Goal: Transaction & Acquisition: Purchase product/service

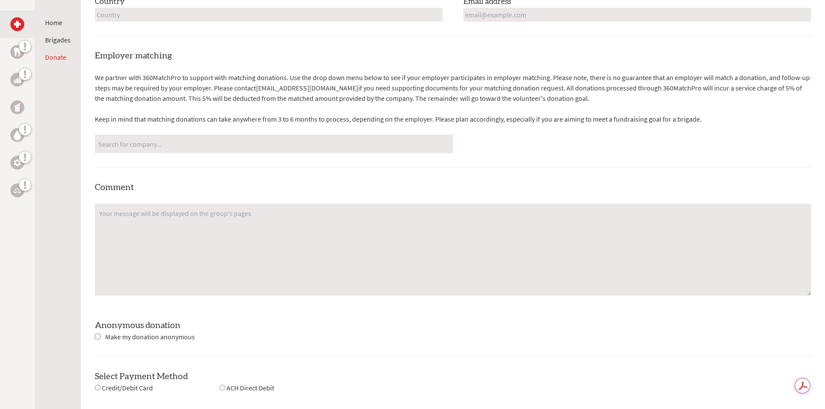
scroll to position [520, 0]
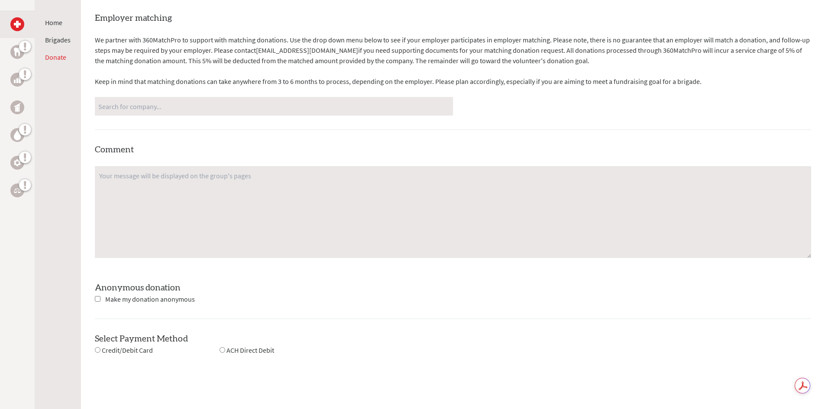
click at [96, 300] on input "checkbox" at bounding box center [98, 299] width 6 height 6
checkbox input "true"
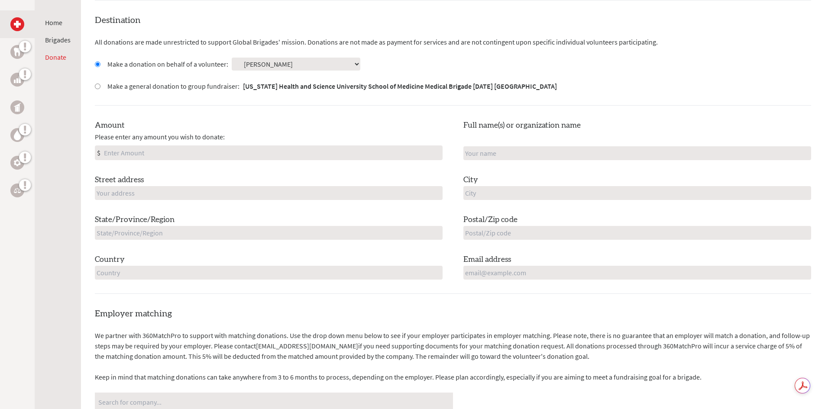
scroll to position [217, 0]
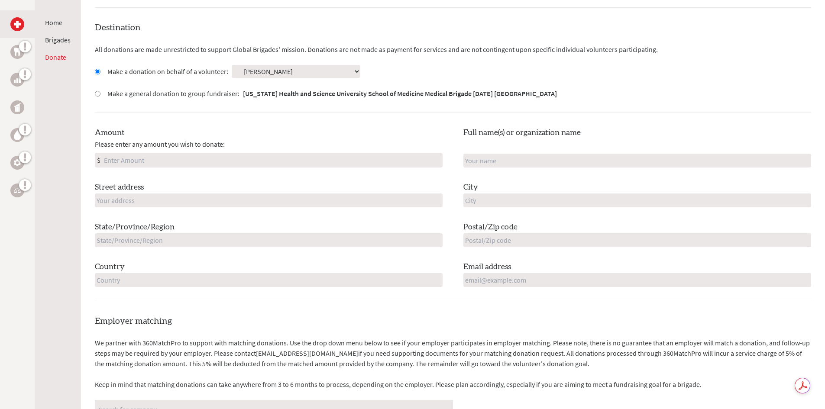
click at [123, 160] on input "Amount" at bounding box center [272, 160] width 340 height 14
type input "250"
click at [133, 194] on input "text" at bounding box center [269, 201] width 348 height 14
type input "[STREET_ADDRESS]"
type input "[GEOGRAPHIC_DATA]"
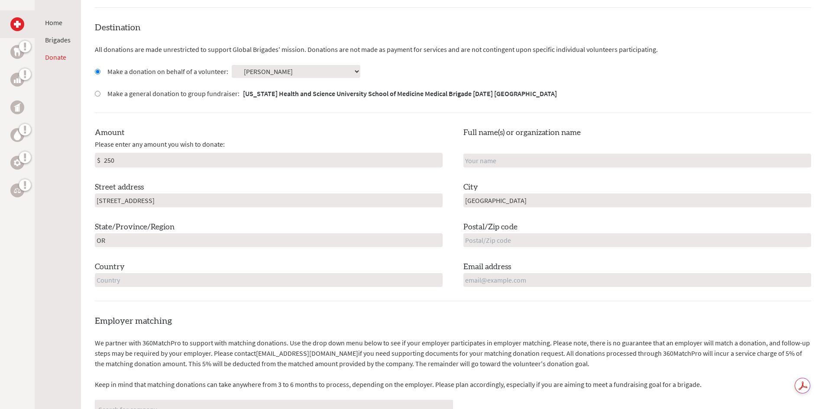
type input "OR"
type input "97239"
type input "[GEOGRAPHIC_DATA]"
type input "[EMAIL_ADDRESS][DOMAIN_NAME]"
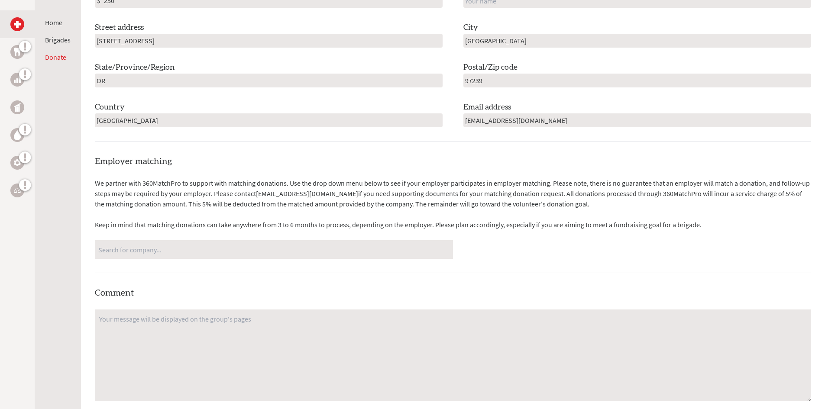
scroll to position [563, 0]
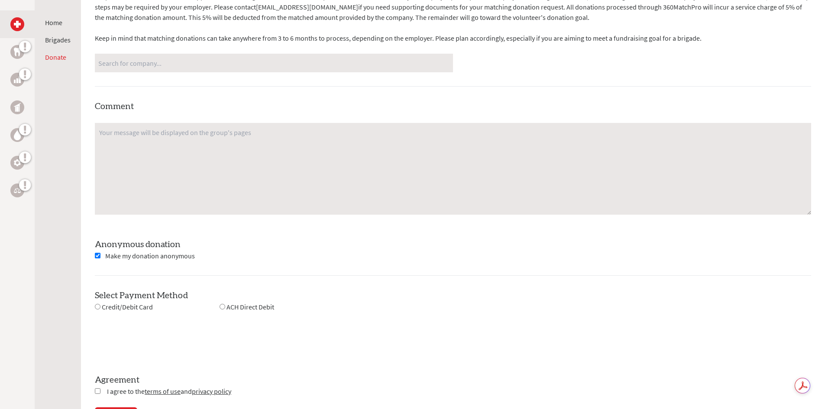
click at [98, 309] on input "radio" at bounding box center [98, 307] width 6 height 6
radio input "true"
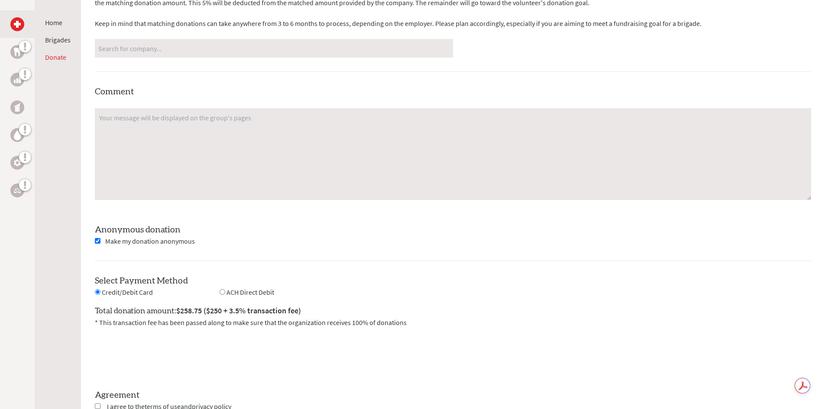
scroll to position [650, 0]
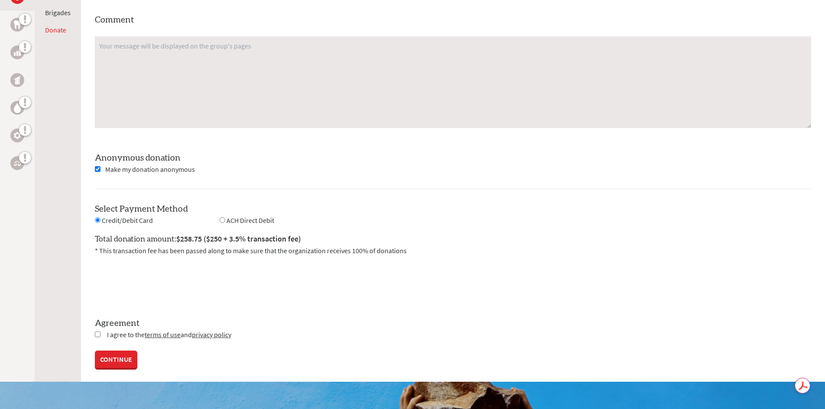
click at [95, 334] on input "checkbox" at bounding box center [98, 335] width 6 height 6
checkbox input "true"
click at [223, 220] on input "radio" at bounding box center [223, 220] width 6 height 6
radio input "true"
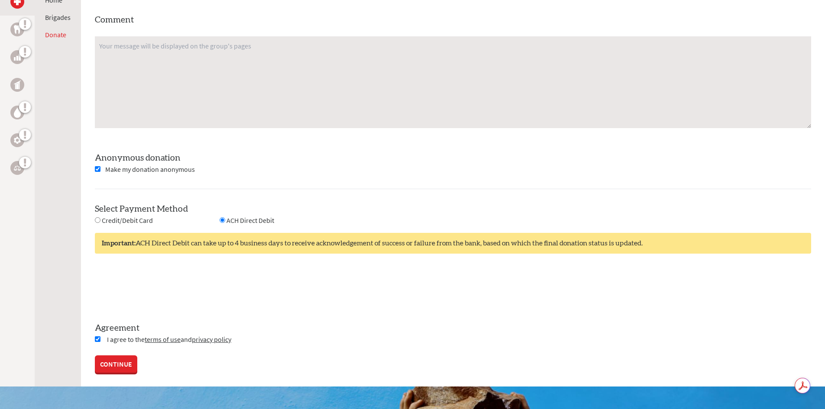
click at [97, 218] on input "radio" at bounding box center [98, 220] width 6 height 6
radio input "true"
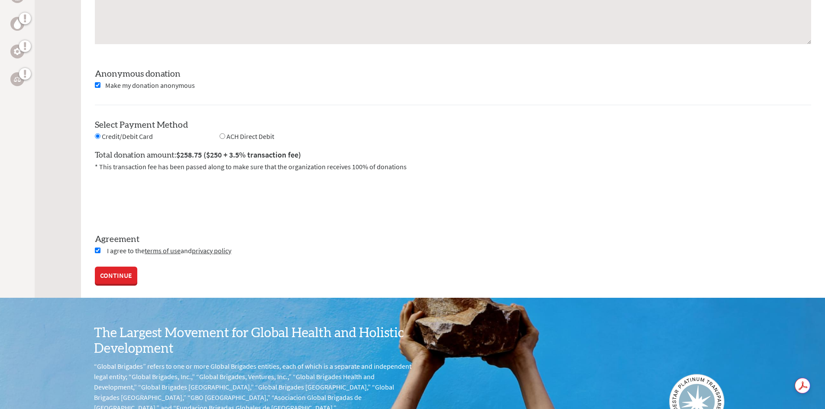
scroll to position [736, 0]
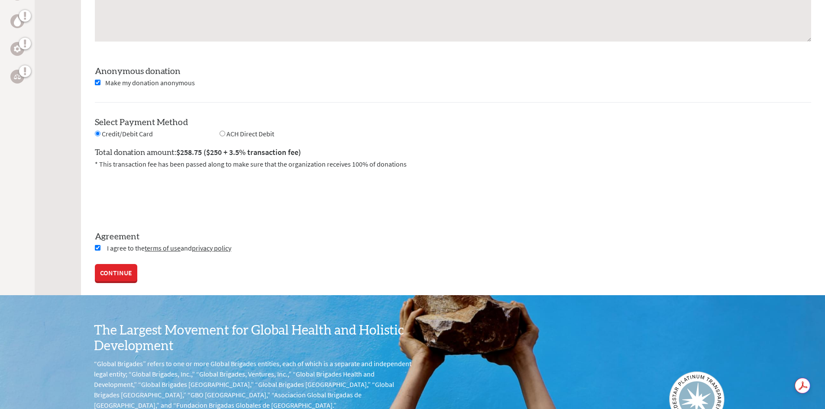
click at [123, 278] on link "CONTINUE" at bounding box center [116, 273] width 42 height 17
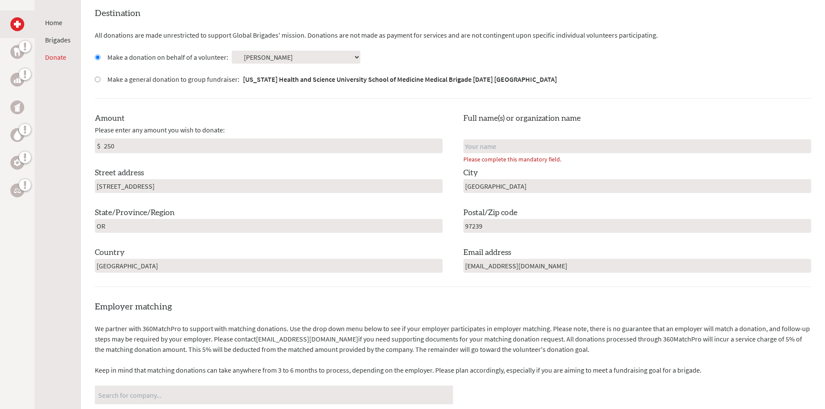
scroll to position [238, 0]
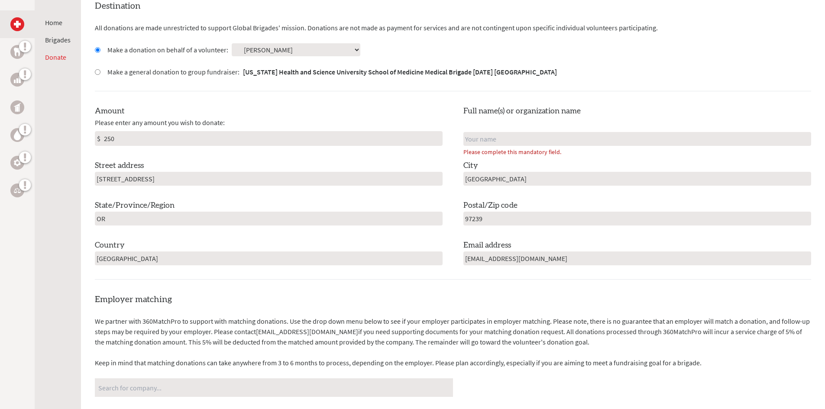
click at [504, 136] on input "text" at bounding box center [637, 139] width 348 height 14
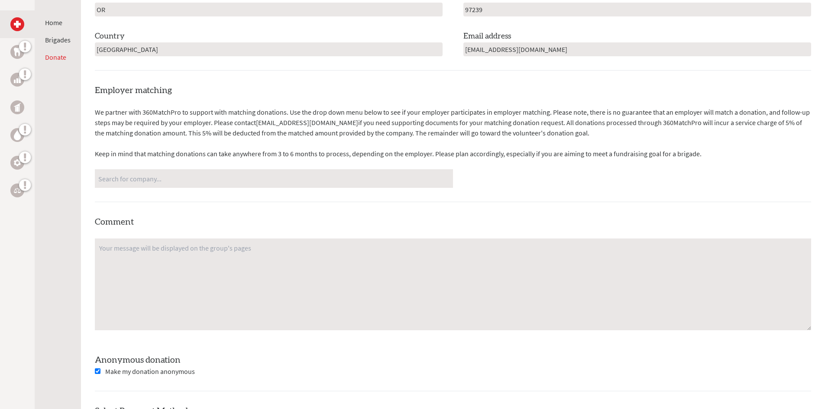
scroll to position [455, 0]
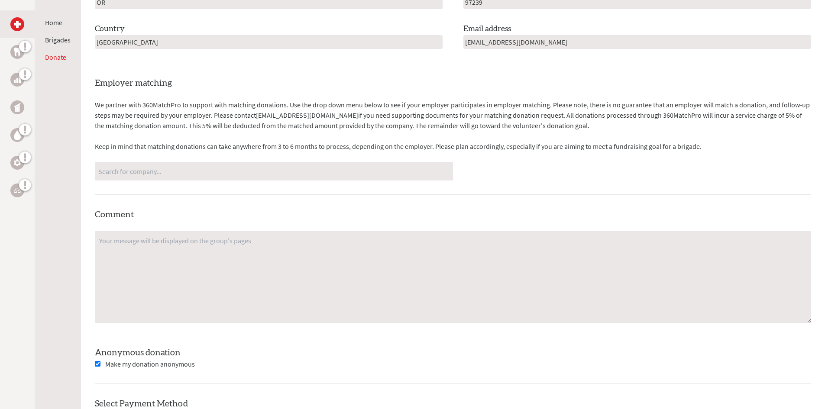
type input "[PERSON_NAME]"
click at [343, 177] on input "Search for company..." at bounding box center [273, 171] width 351 height 15
click at [423, 174] on input "Search for company..." at bounding box center [273, 171] width 351 height 15
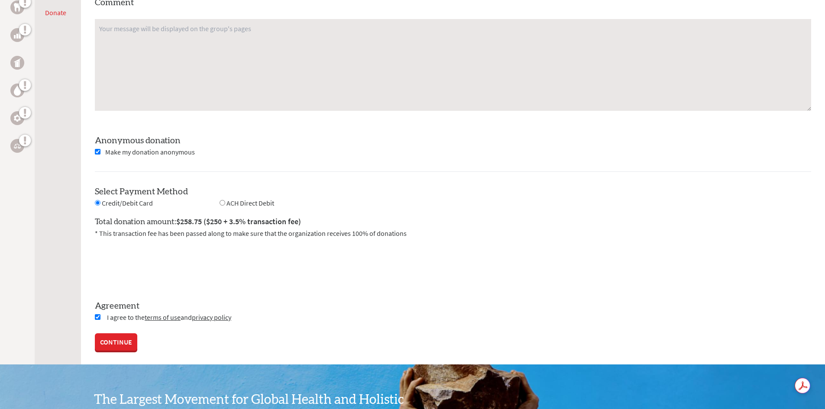
scroll to position [671, 0]
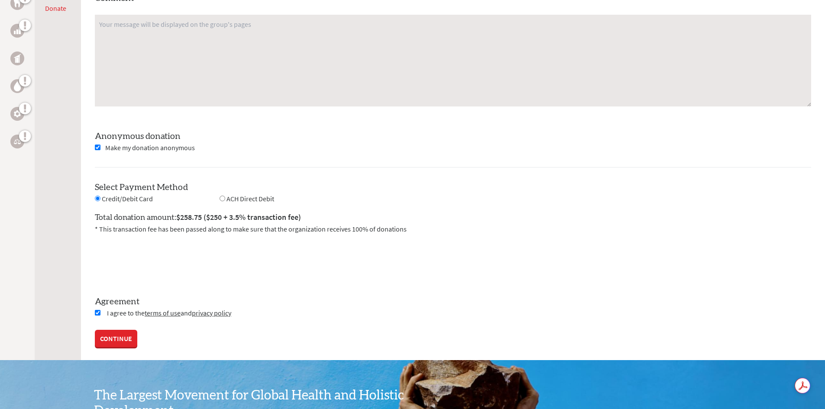
click at [119, 339] on link "CONTINUE" at bounding box center [116, 338] width 42 height 17
